Goal: Navigation & Orientation: Understand site structure

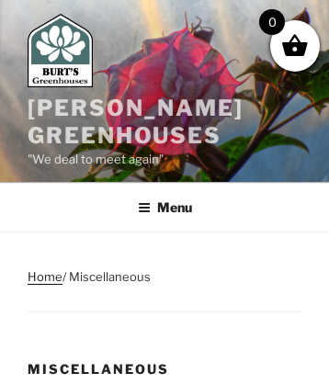
click at [73, 106] on link "[PERSON_NAME] Greenhouses" at bounding box center [136, 122] width 216 height 54
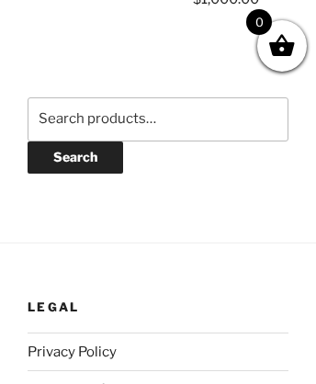
click at [95, 381] on link "Terms and Conditions" at bounding box center [99, 389] width 142 height 17
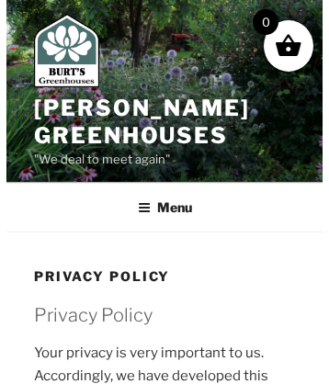
scroll to position [1369, 0]
